Goal: Transaction & Acquisition: Purchase product/service

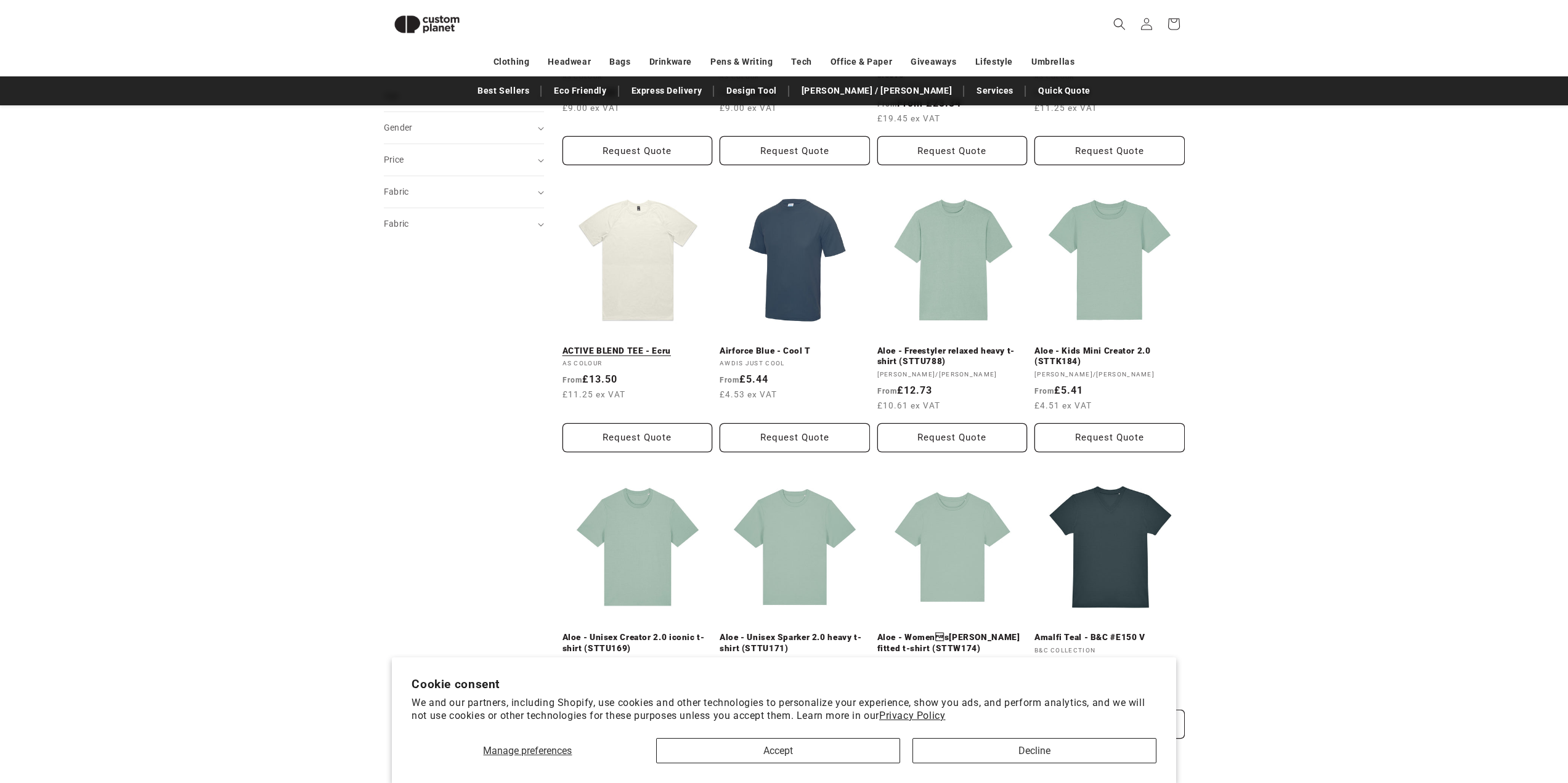
scroll to position [353, 0]
click at [634, 348] on link "ACTIVE BLEND TEE - Ecru" at bounding box center [637, 353] width 150 height 11
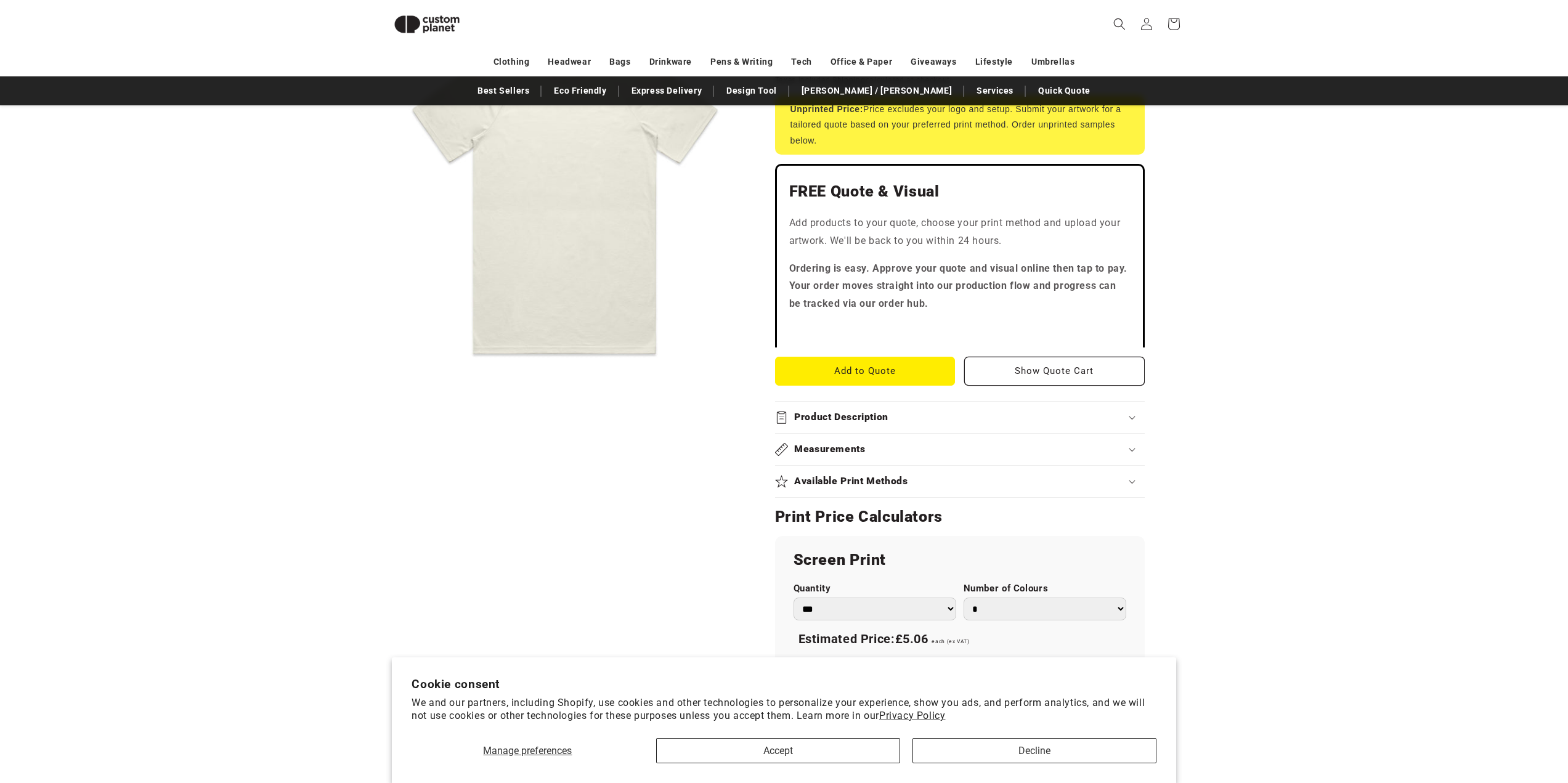
scroll to position [416, 0]
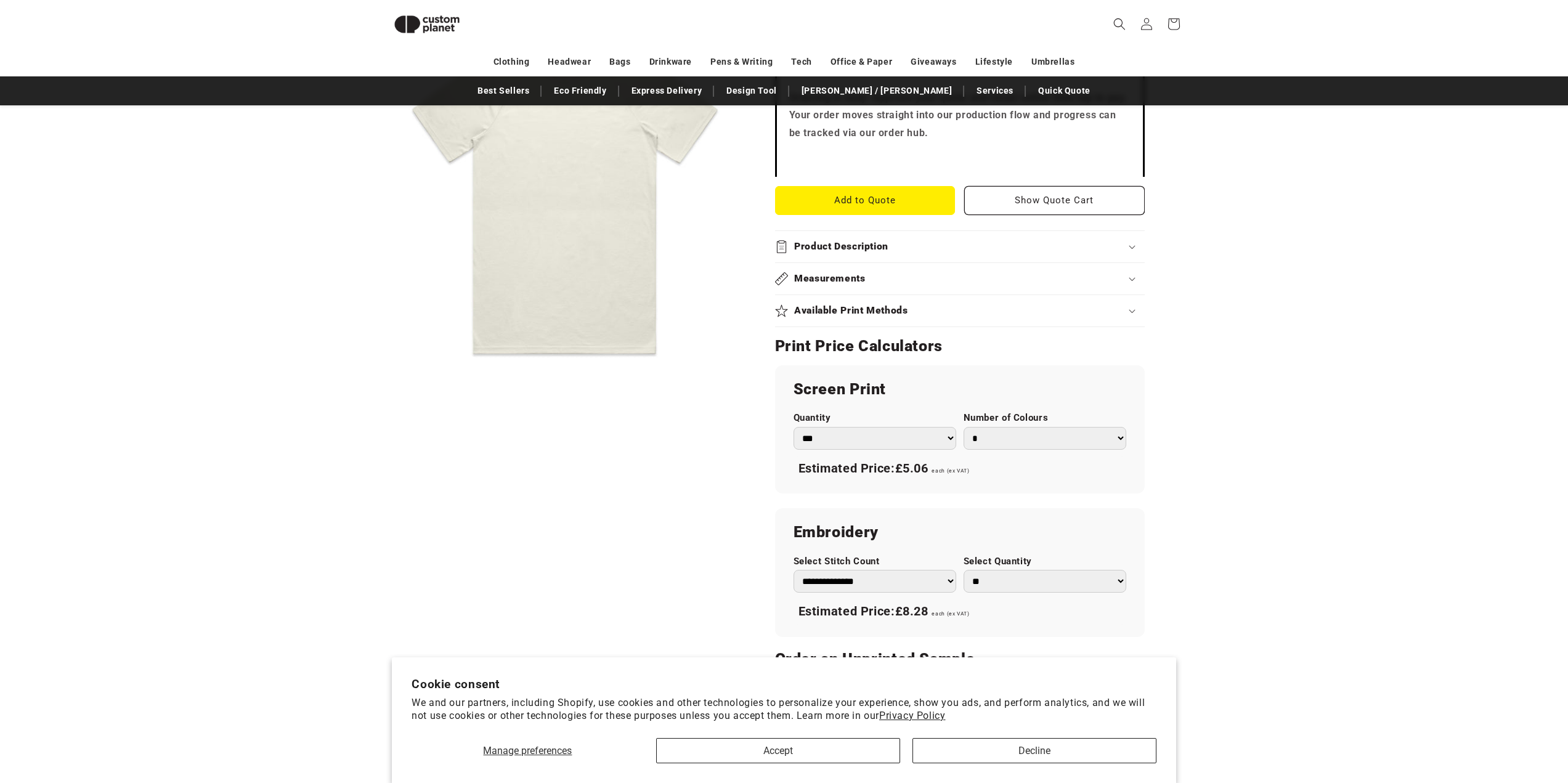
click at [900, 446] on select "*** *** *** **** **** **** ***** *****" at bounding box center [875, 438] width 162 height 23
click at [604, 441] on div "Skip to product information Open media 1 in modal 1 / of 1" at bounding box center [564, 347] width 361 height 1177
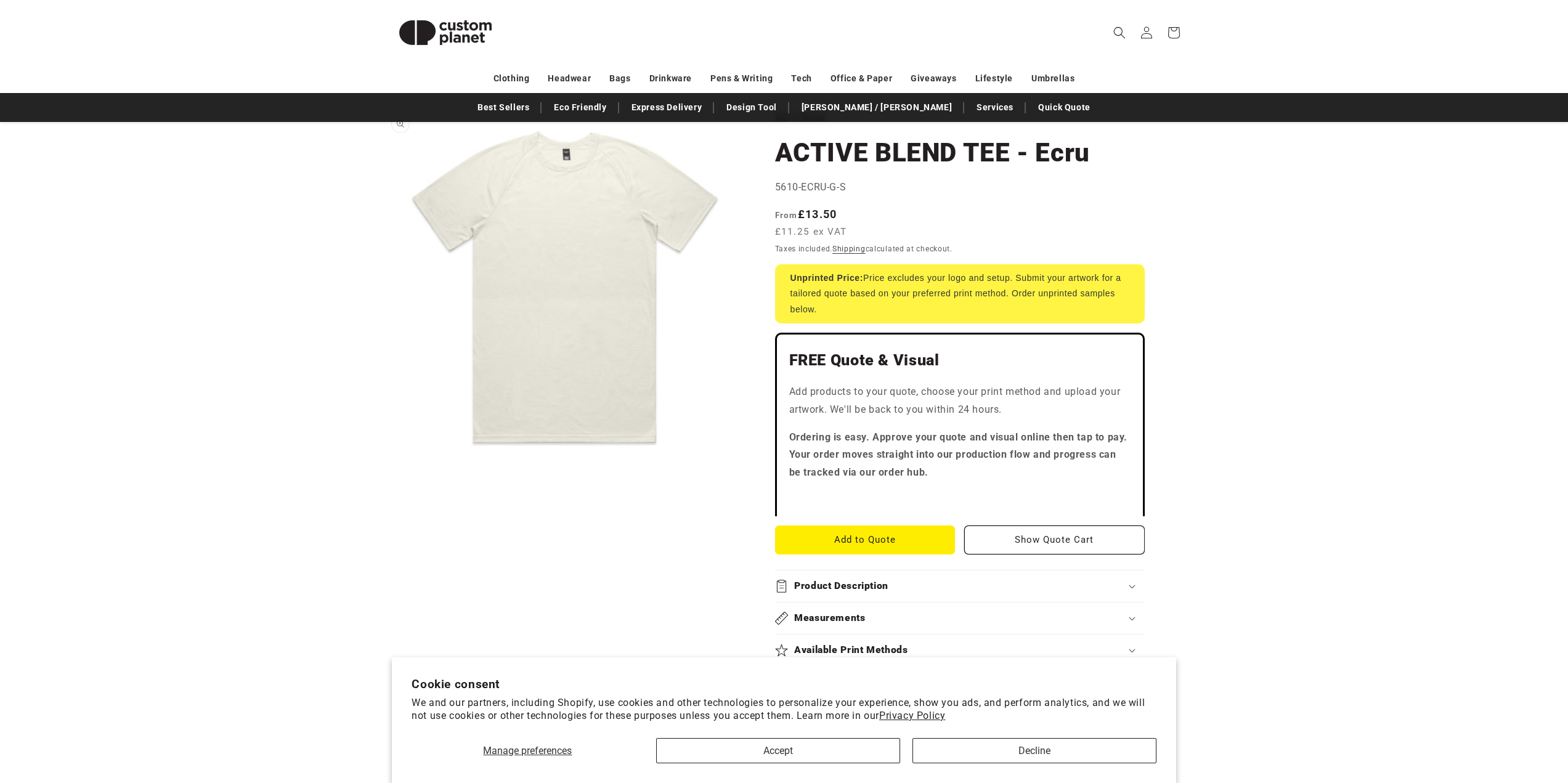
scroll to position [0, 0]
